Goal: Communication & Community: Ask a question

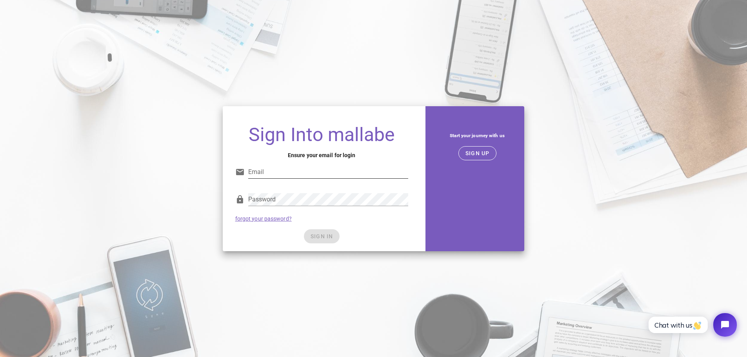
click at [342, 163] on div "Email" at bounding box center [321, 174] width 173 height 26
click at [475, 151] on span "SIGN UP" at bounding box center [477, 153] width 25 height 6
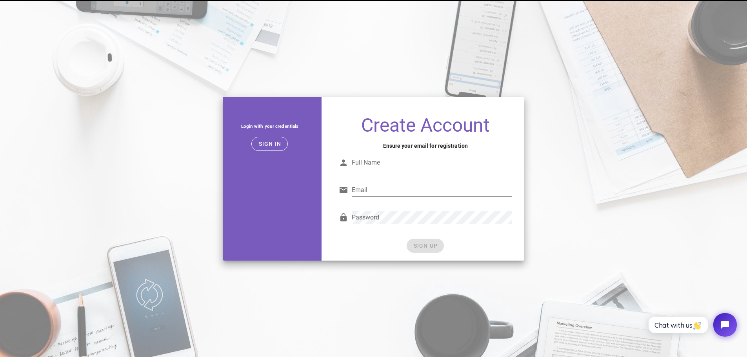
drag, startPoint x: 379, startPoint y: 173, endPoint x: 388, endPoint y: 164, distance: 12.5
click at [388, 164] on input "Full Name" at bounding box center [432, 162] width 160 height 13
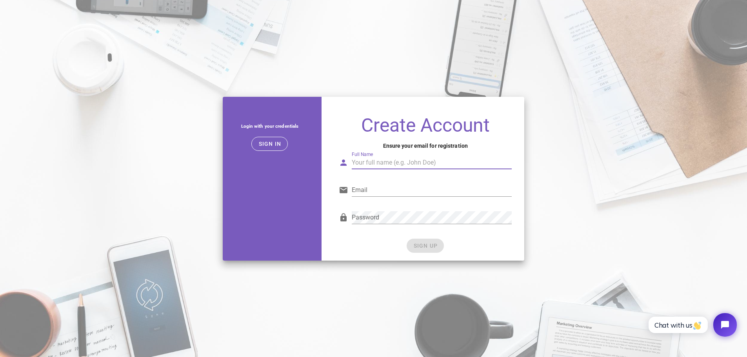
type input "[PERSON_NAME]"
click at [386, 186] on input "Email" at bounding box center [432, 190] width 160 height 13
click at [416, 187] on input "doltu_adrian@yahoo.com" at bounding box center [432, 190] width 160 height 13
type input "doltuadrian420@gmail.com"
click at [406, 223] on div "Password" at bounding box center [432, 217] width 160 height 13
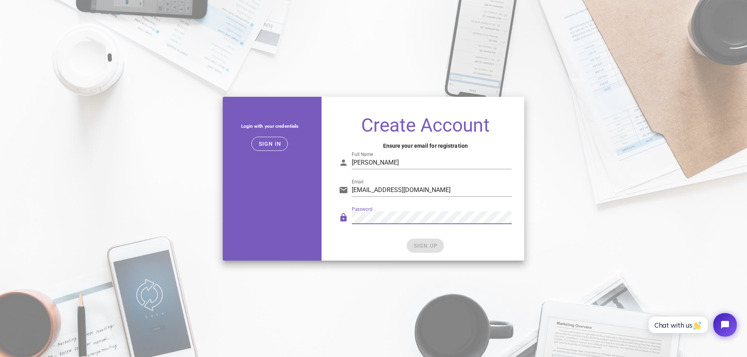
click at [358, 237] on div "Password" at bounding box center [425, 221] width 182 height 32
click at [419, 246] on span "SIGN UP" at bounding box center [425, 246] width 25 height 6
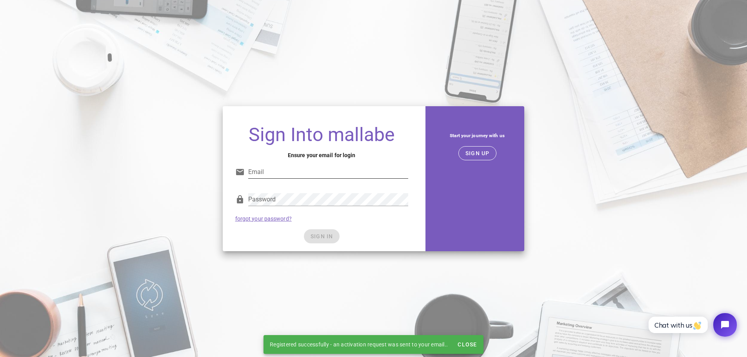
click at [311, 177] on input "Email" at bounding box center [328, 172] width 160 height 13
type input "doltuadrian420@gmail.com"
click at [353, 18] on div "Sign Into mallabe Ensure your email for login Email doltuadrian420@gmail.com Pa…" at bounding box center [373, 178] width 747 height 357
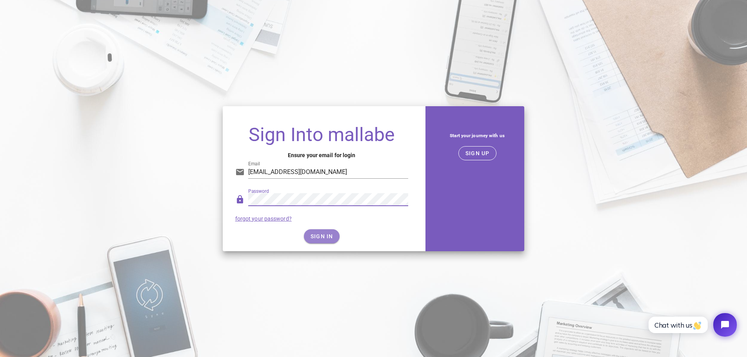
click at [324, 232] on button "SIGN IN" at bounding box center [322, 236] width 36 height 14
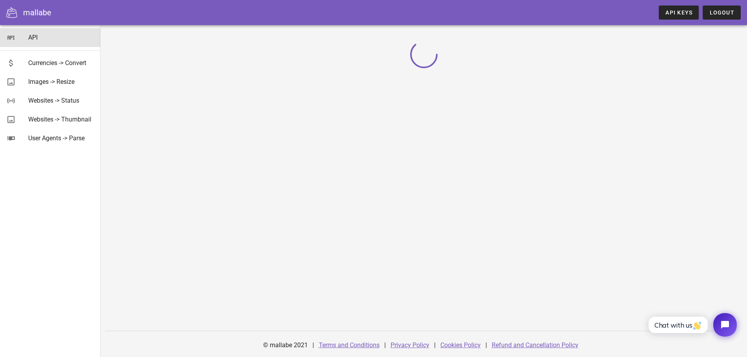
click at [41, 36] on div "API" at bounding box center [61, 37] width 66 height 7
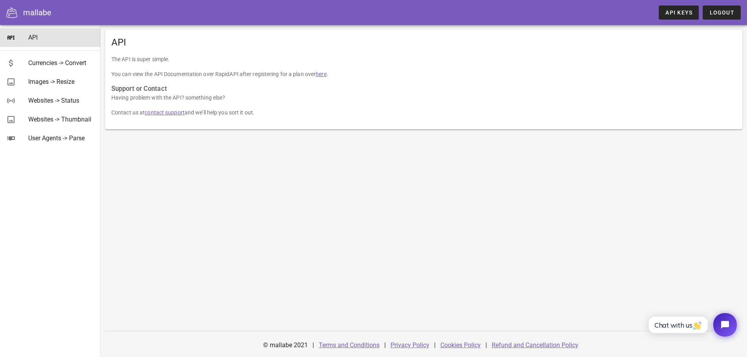
drag, startPoint x: 167, startPoint y: 73, endPoint x: 309, endPoint y: 70, distance: 142.4
click at [309, 70] on p "You can view the API Documentation over RapidAPI after registering for a plan o…" at bounding box center [423, 74] width 625 height 9
click at [303, 87] on h3 "Support or Contact" at bounding box center [423, 89] width 625 height 9
click at [65, 83] on div "Images -> Resize" at bounding box center [61, 81] width 66 height 7
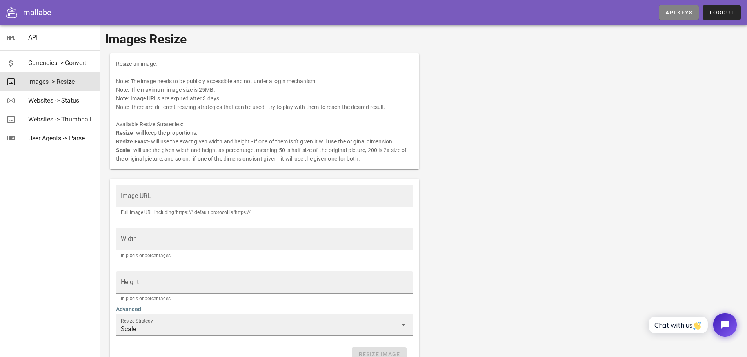
click at [689, 8] on link "API Keys" at bounding box center [679, 12] width 40 height 14
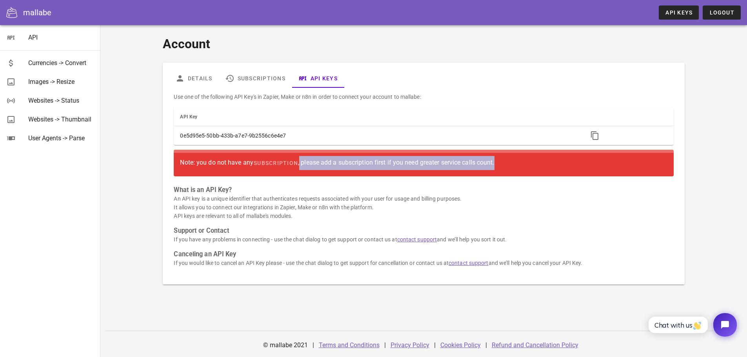
drag, startPoint x: 301, startPoint y: 163, endPoint x: 524, endPoint y: 154, distance: 223.3
click at [524, 154] on div "Note: you do not have any subscription , please add a subscription first if you…" at bounding box center [424, 163] width 500 height 27
click at [523, 154] on div "Note: you do not have any subscription , please add a subscription first if you…" at bounding box center [424, 163] width 500 height 27
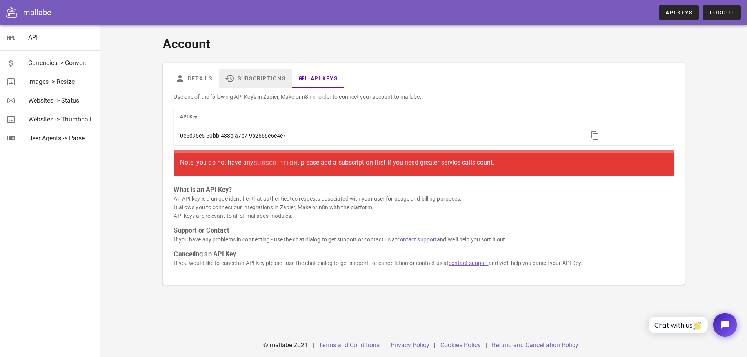
click at [270, 78] on link "Subscriptions" at bounding box center [255, 78] width 73 height 19
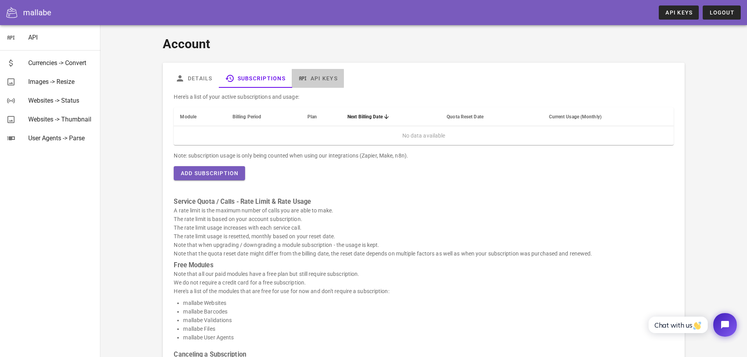
click at [325, 84] on link "API Keys" at bounding box center [318, 78] width 52 height 19
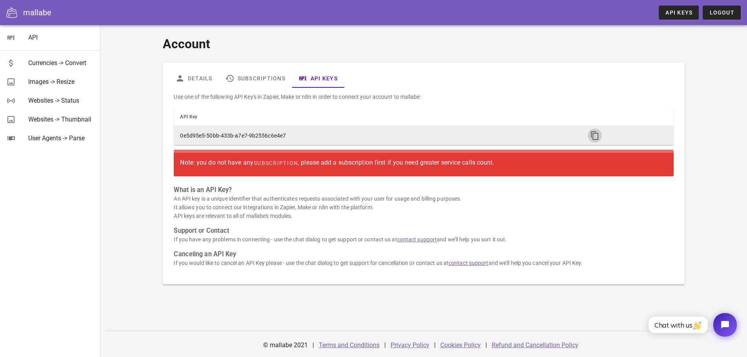
click at [592, 129] on button "button" at bounding box center [595, 136] width 14 height 14
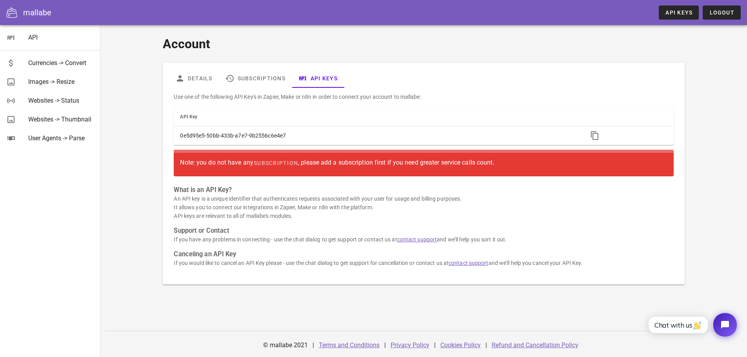
drag, startPoint x: 350, startPoint y: 93, endPoint x: 396, endPoint y: 92, distance: 45.9
click at [391, 91] on div "Use one of the following API Key's in Zapier, Make or n8n in order to connect y…" at bounding box center [423, 183] width 509 height 191
click at [447, 93] on p "Use one of the following API Key's in Zapier, Make or n8n in order to connect y…" at bounding box center [424, 97] width 500 height 9
click at [259, 79] on link "Subscriptions" at bounding box center [255, 78] width 73 height 19
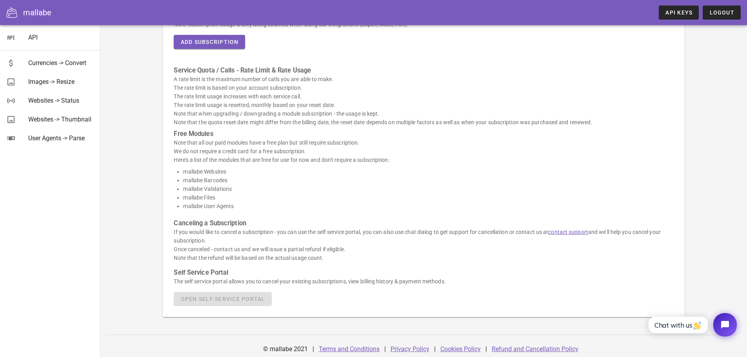
scroll to position [135, 0]
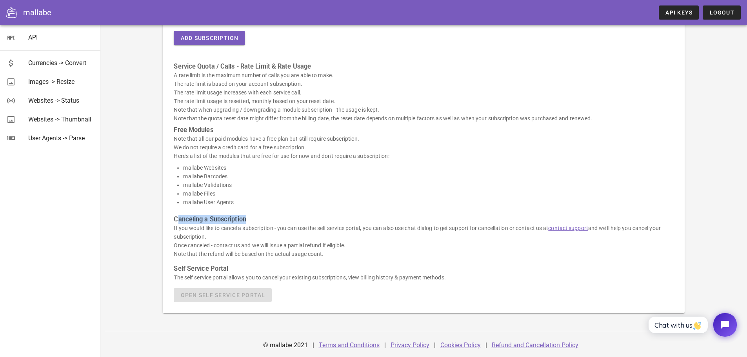
drag, startPoint x: 177, startPoint y: 220, endPoint x: 253, endPoint y: 218, distance: 75.7
click at [252, 218] on h3 "Canceling a Subscription" at bounding box center [424, 219] width 500 height 9
click at [253, 218] on h3 "Canceling a Subscription" at bounding box center [424, 219] width 500 height 9
click at [710, 323] on html "Chat with us" at bounding box center [692, 325] width 104 height 37
click at [716, 323] on button "Open chat widget" at bounding box center [725, 325] width 26 height 26
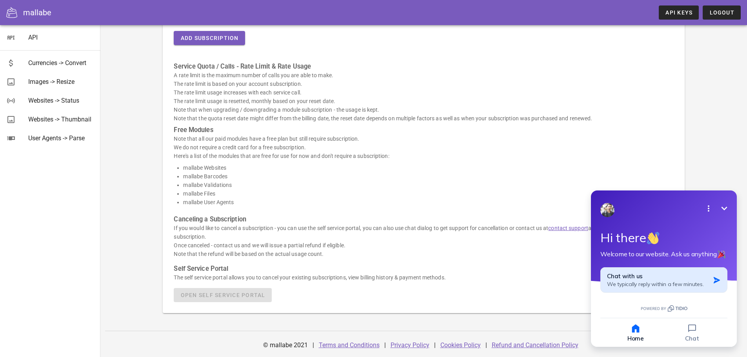
click at [645, 289] on button "Chat with us We typically reply within a few minutes." at bounding box center [663, 279] width 127 height 25
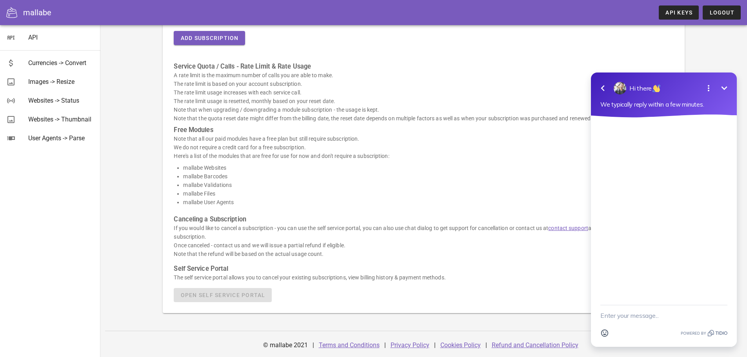
click at [627, 317] on textarea "New message" at bounding box center [663, 315] width 127 height 20
type textarea "can I use image compresser API with no subscription ?"
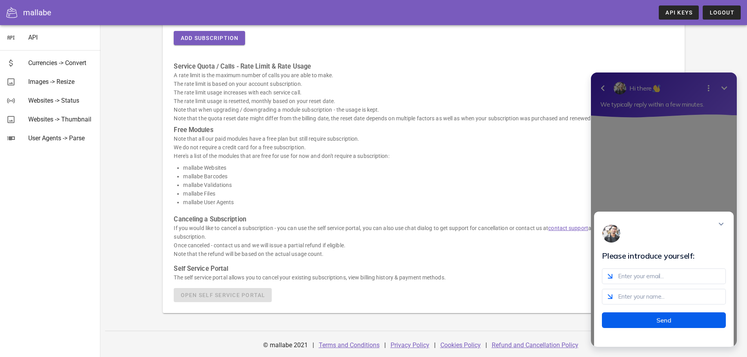
click at [648, 322] on button "Send" at bounding box center [664, 320] width 124 height 16
click at [656, 281] on input "email" at bounding box center [664, 277] width 124 height 16
type input "dawdaw@test.com"
type input "1232131"
click at [675, 328] on button "Send" at bounding box center [664, 320] width 124 height 16
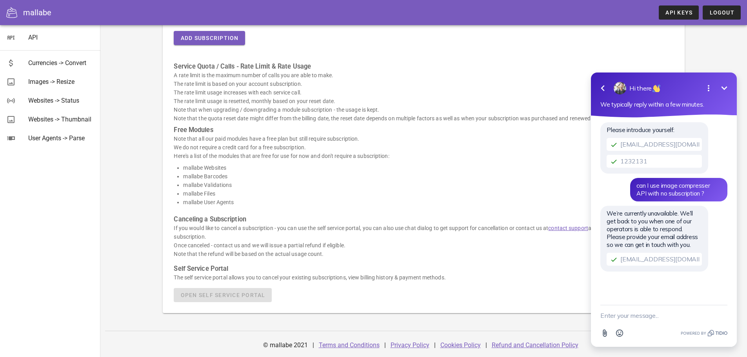
click at [719, 91] on button "Minimize" at bounding box center [724, 88] width 16 height 16
